Goal: Check status

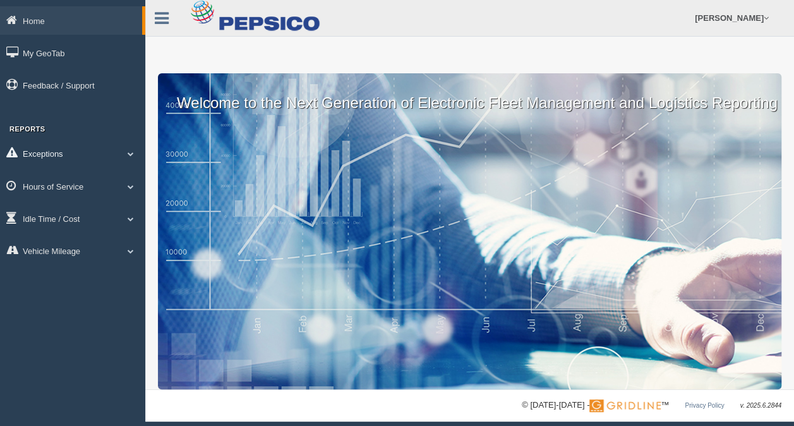
click at [86, 152] on link "Exceptions" at bounding box center [72, 153] width 145 height 28
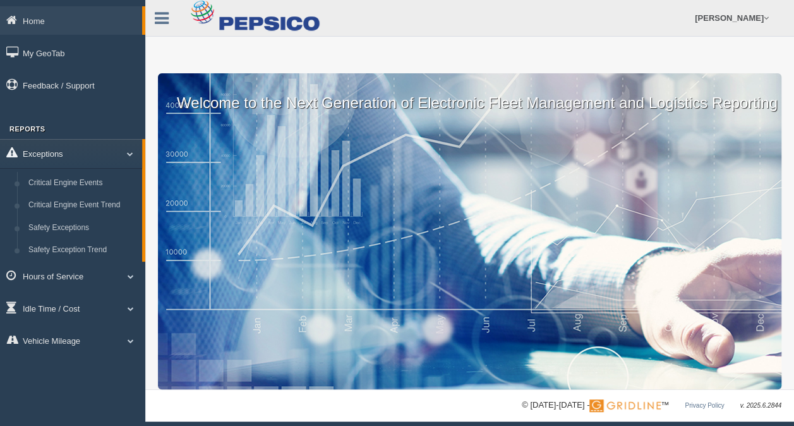
click at [56, 154] on link "Exceptions" at bounding box center [71, 153] width 142 height 28
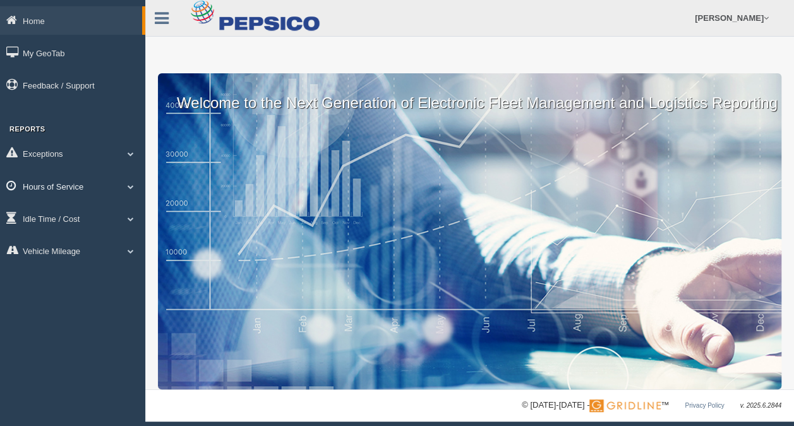
click at [91, 186] on link "Hours of Service" at bounding box center [72, 186] width 145 height 28
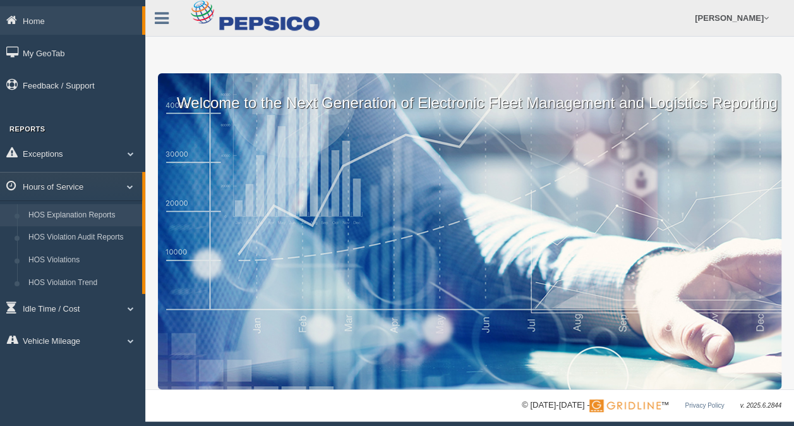
click at [85, 211] on link "HOS Explanation Reports" at bounding box center [82, 215] width 119 height 23
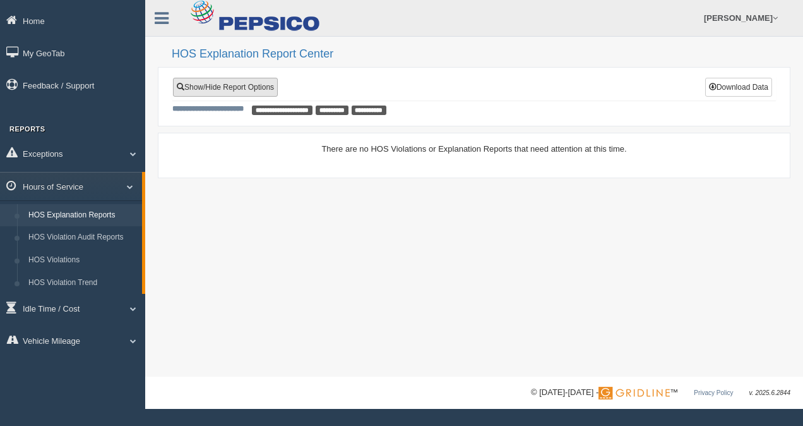
click at [255, 91] on link "Show/Hide Report Options" at bounding box center [225, 87] width 105 height 19
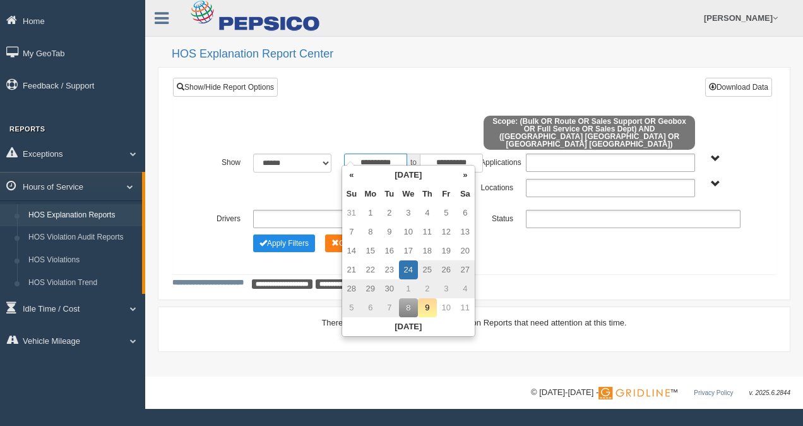
click at [389, 153] on input "**********" at bounding box center [375, 162] width 63 height 19
click at [352, 173] on th "«" at bounding box center [351, 174] width 19 height 19
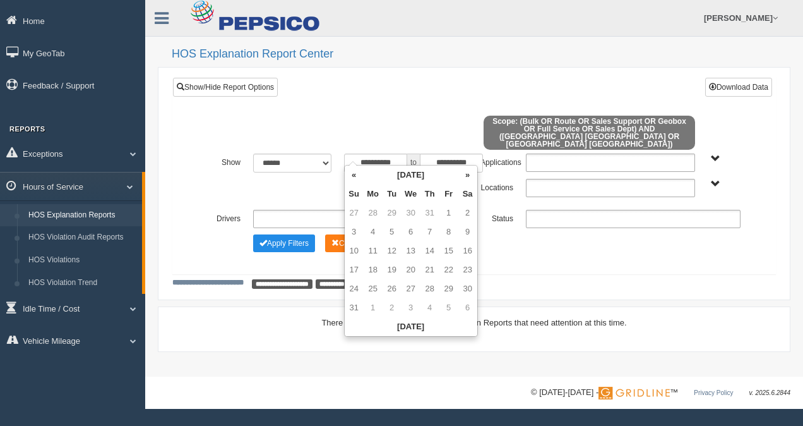
click at [352, 173] on th "«" at bounding box center [354, 174] width 19 height 19
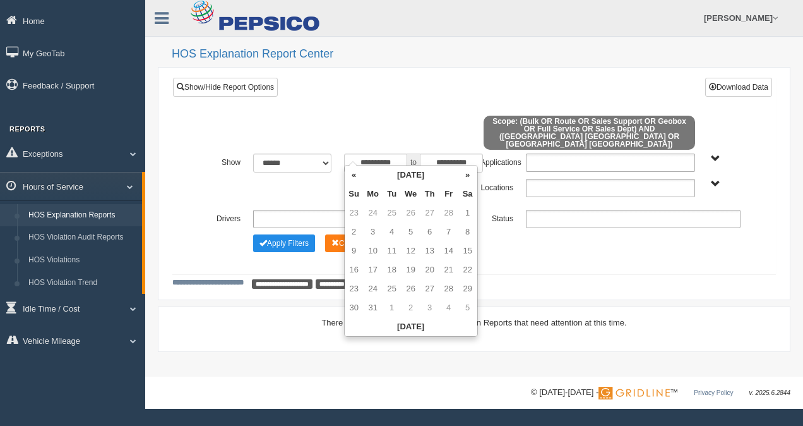
click at [352, 173] on th "«" at bounding box center [354, 174] width 19 height 19
click at [411, 210] on td "1" at bounding box center [411, 212] width 19 height 19
type input "**********"
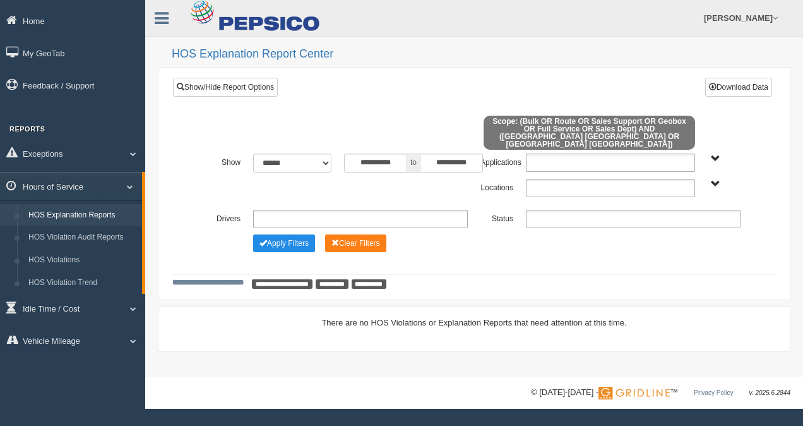
click at [499, 234] on div "Apply Filters Clear Filters" at bounding box center [474, 241] width 546 height 14
click at [285, 238] on button "Apply Filters" at bounding box center [284, 243] width 62 height 18
